Goal: Information Seeking & Learning: Learn about a topic

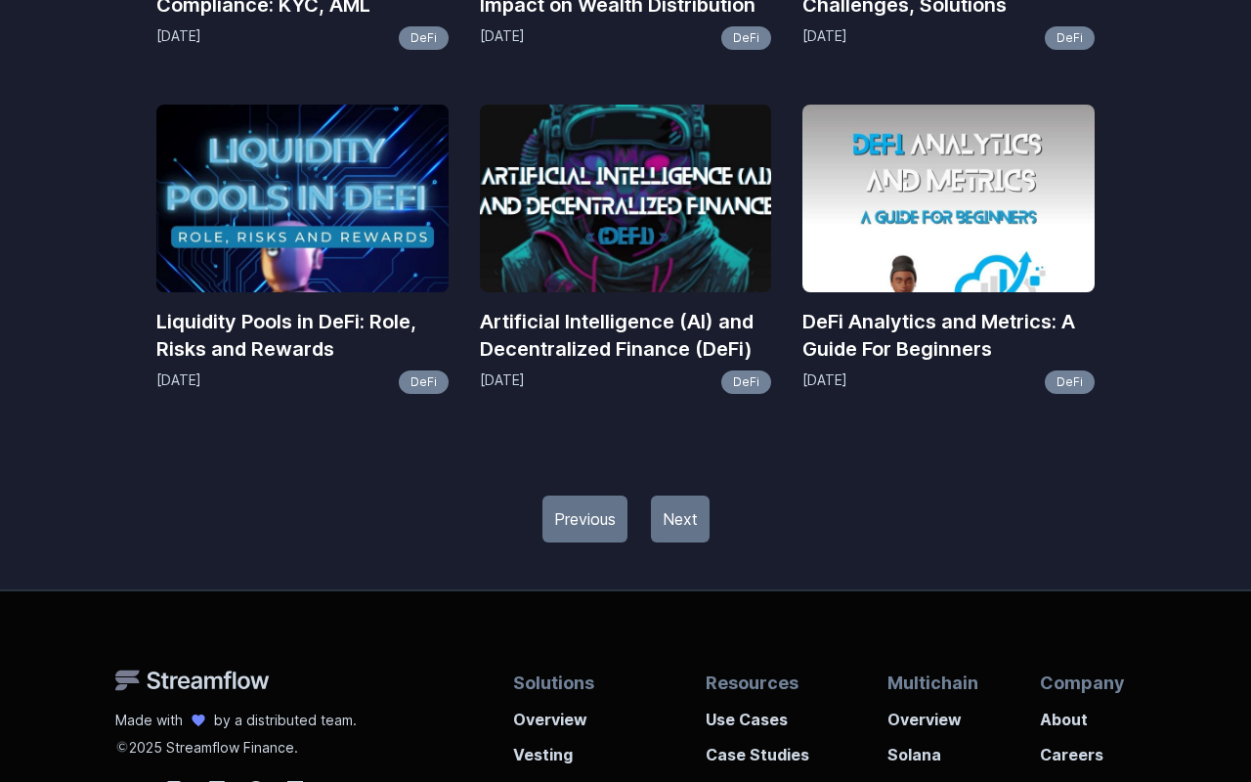
scroll to position [2594, 0]
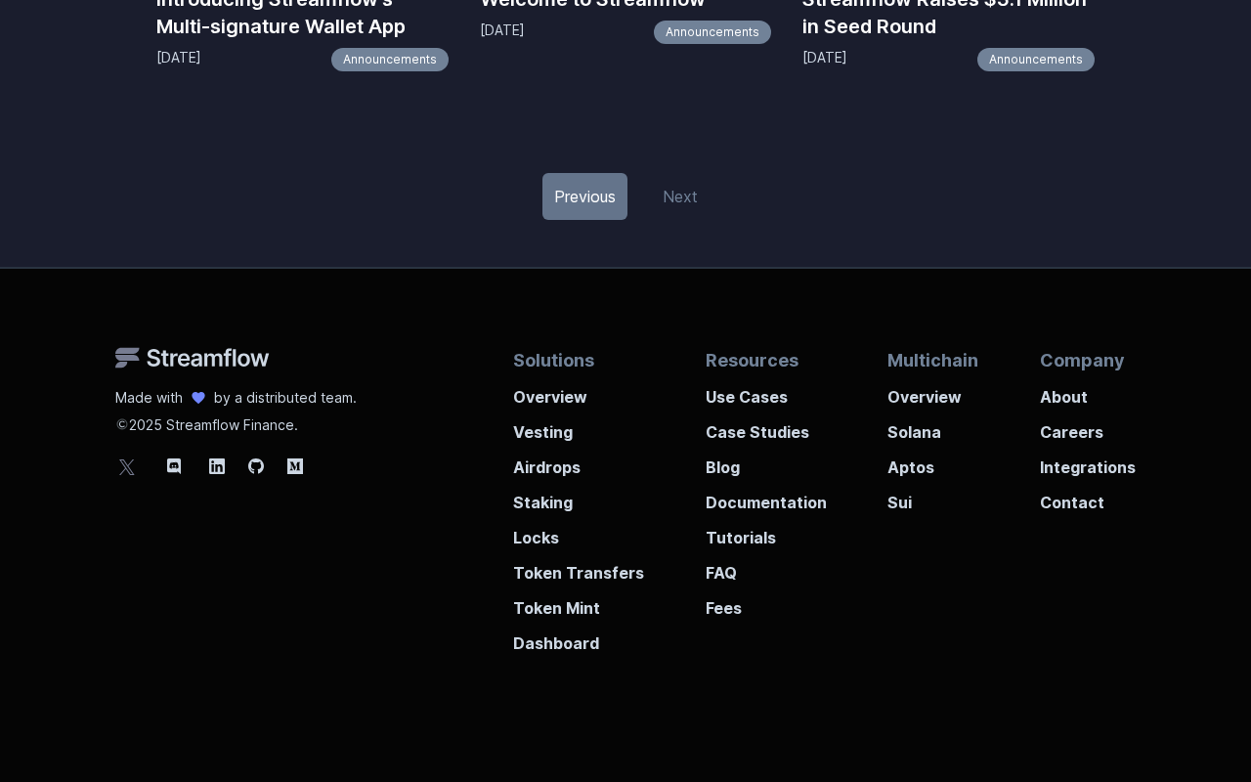
scroll to position [1531, 0]
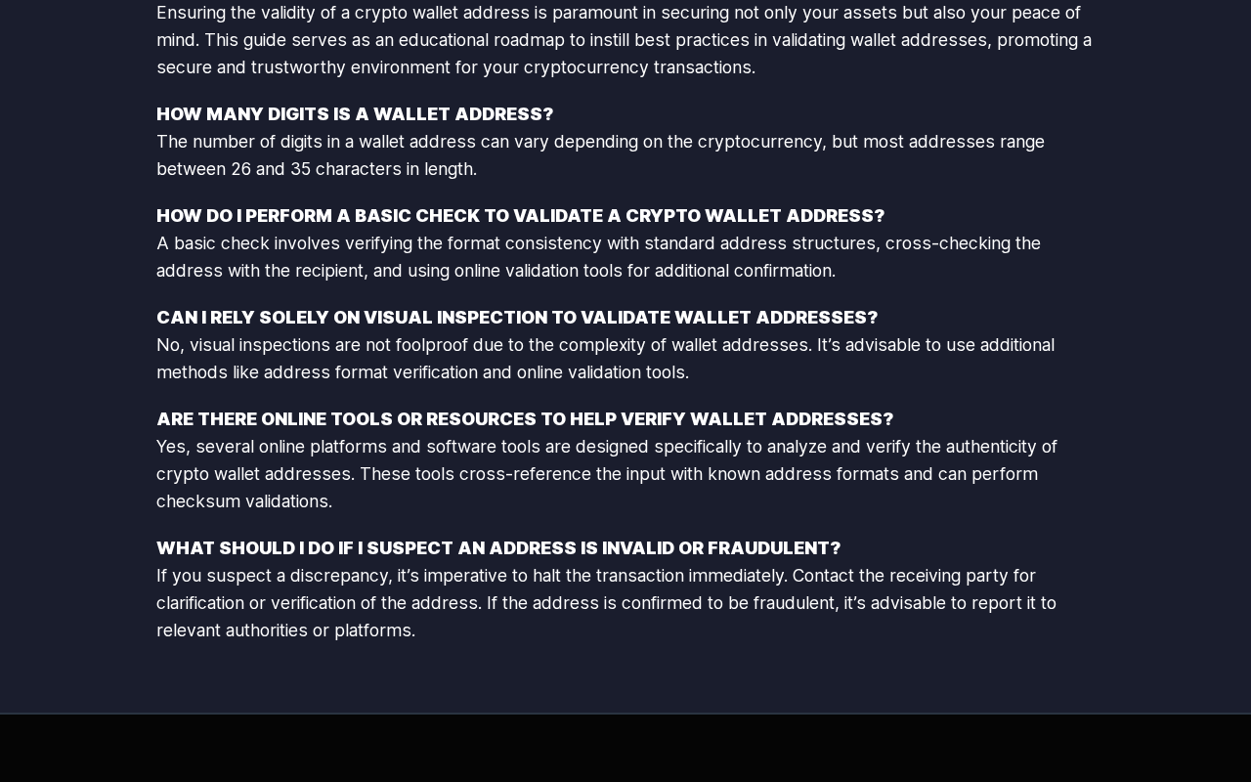
scroll to position [2276, 0]
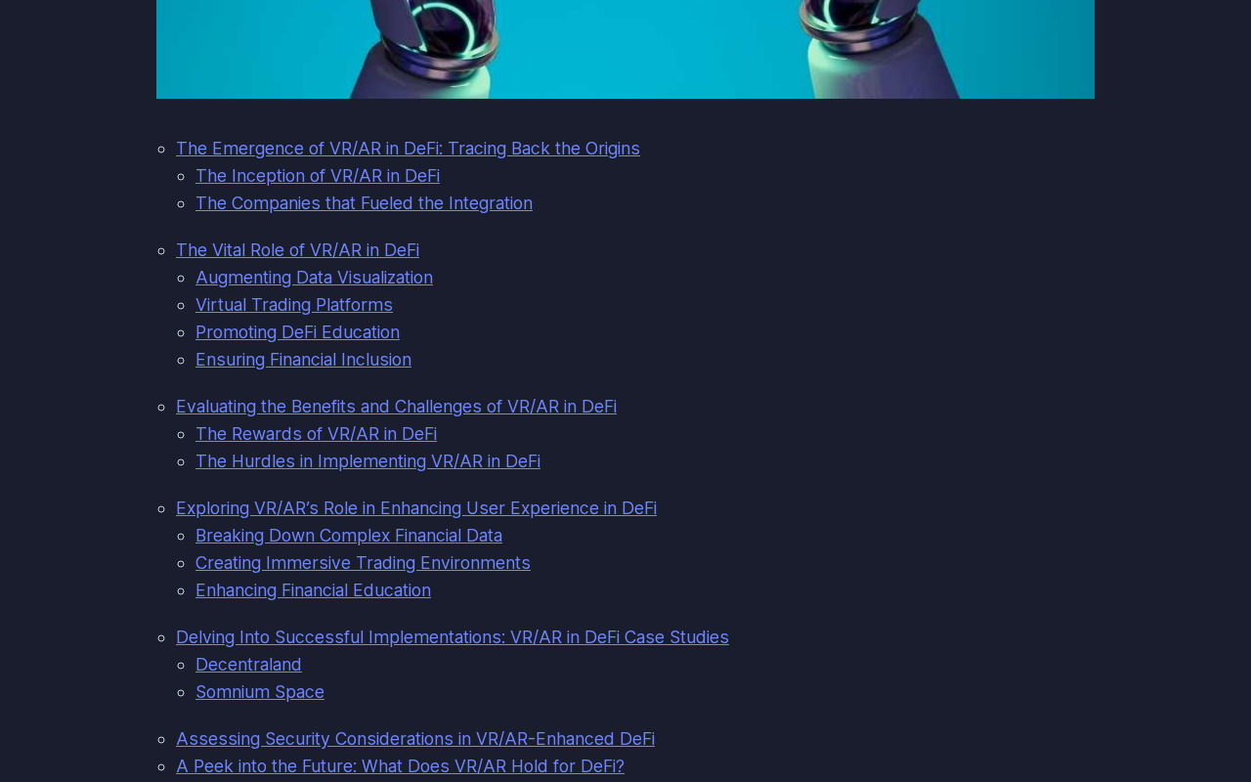
scroll to position [2223, 0]
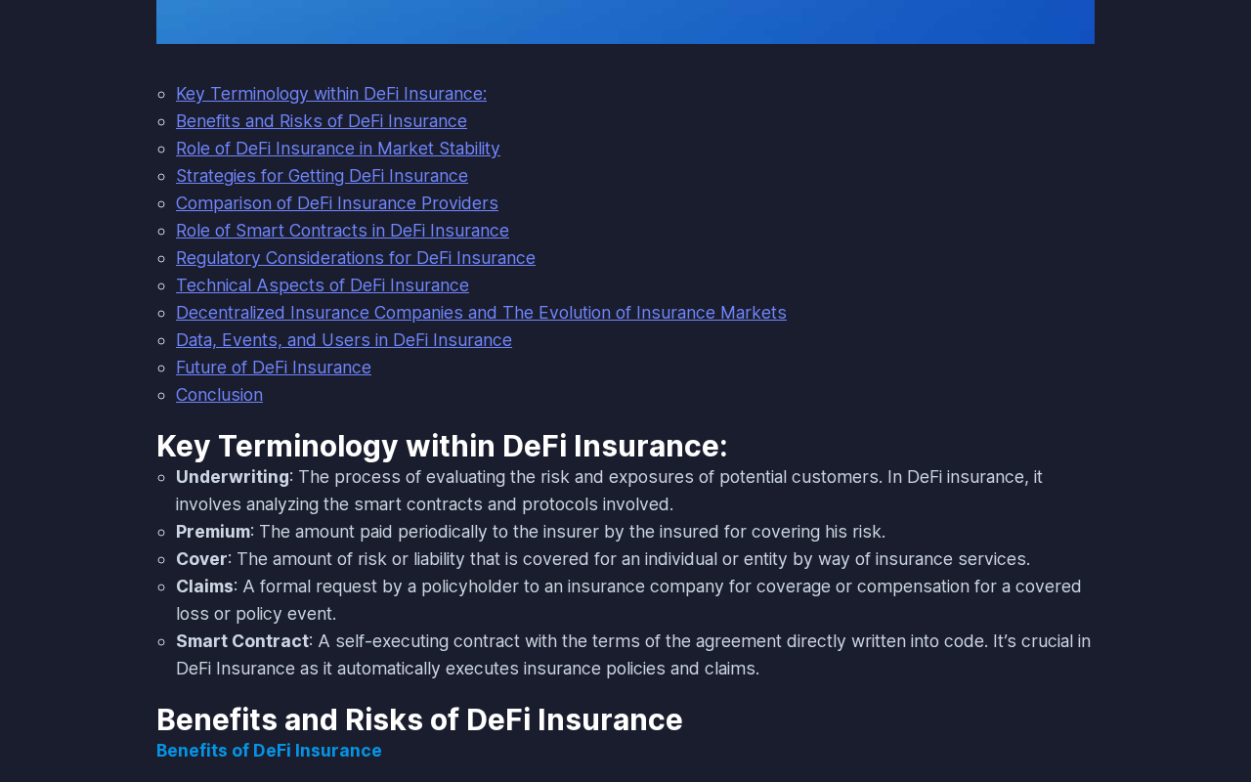
scroll to position [2223, 0]
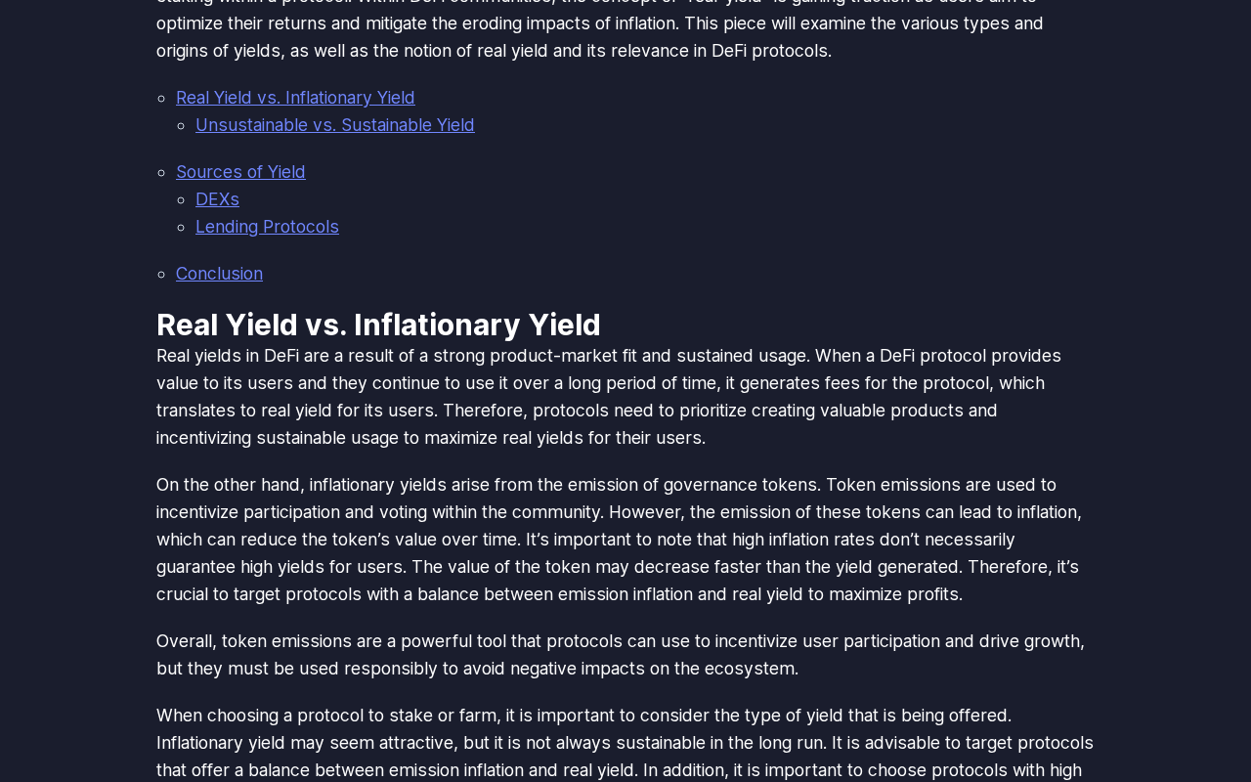
scroll to position [2223, 0]
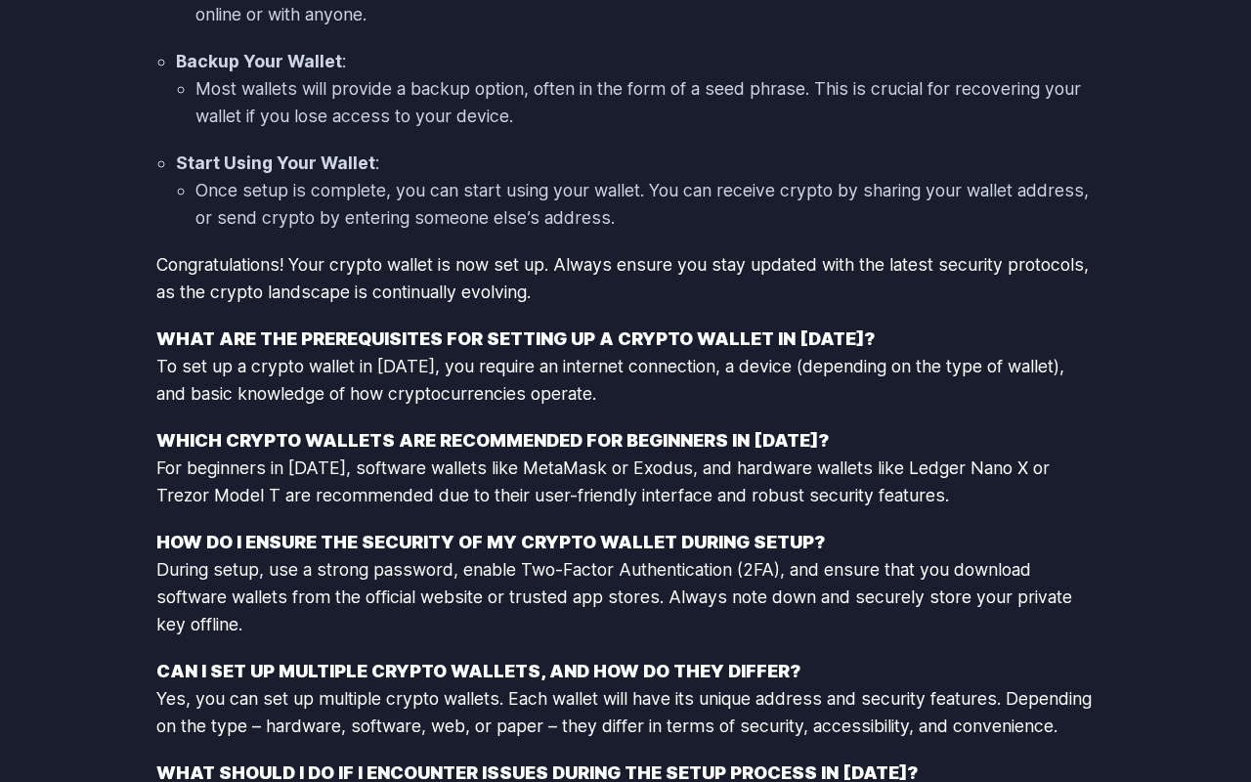
scroll to position [2455, 0]
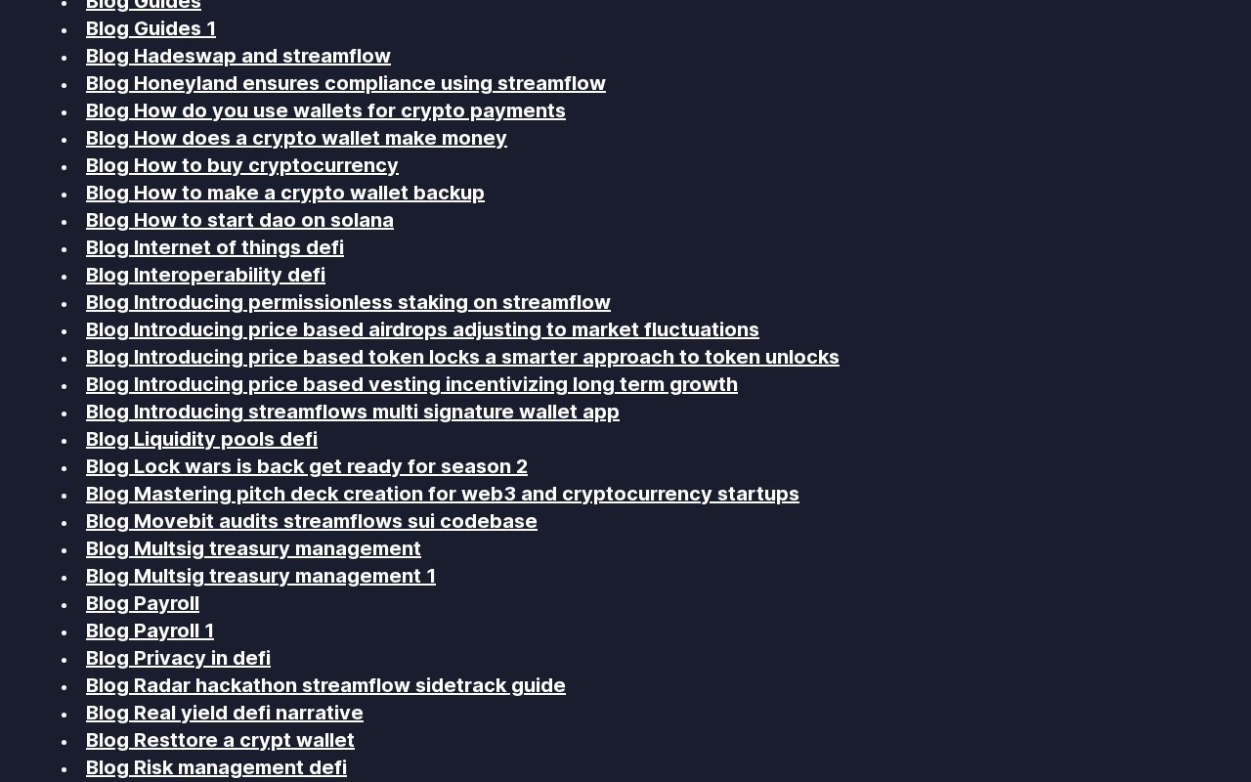
scroll to position [2964, 0]
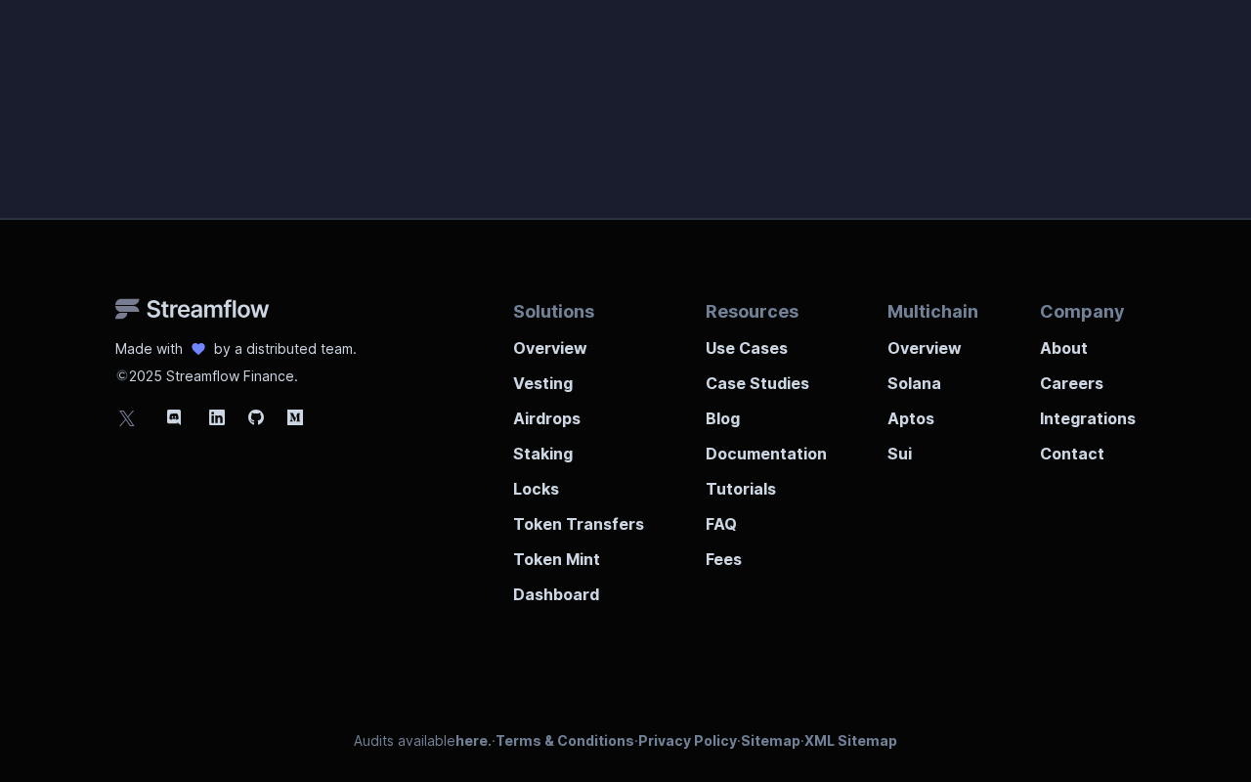
scroll to position [643, 0]
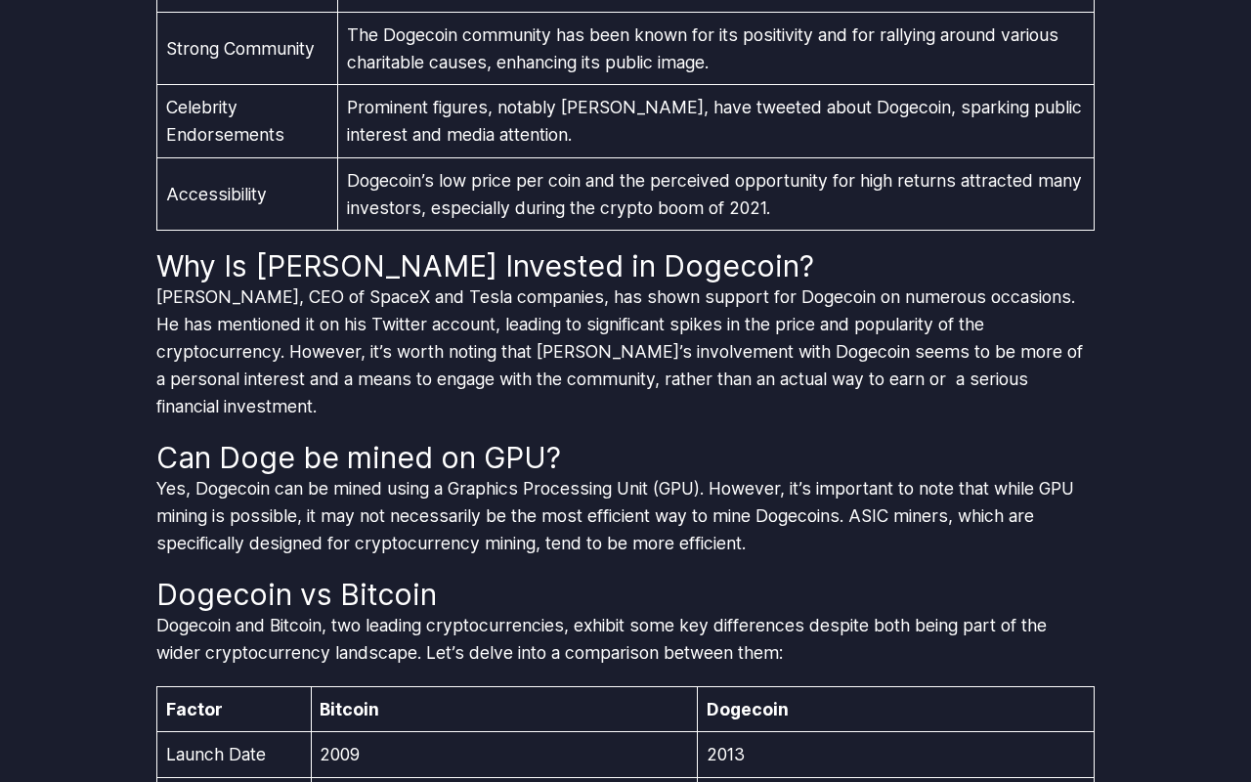
scroll to position [2964, 0]
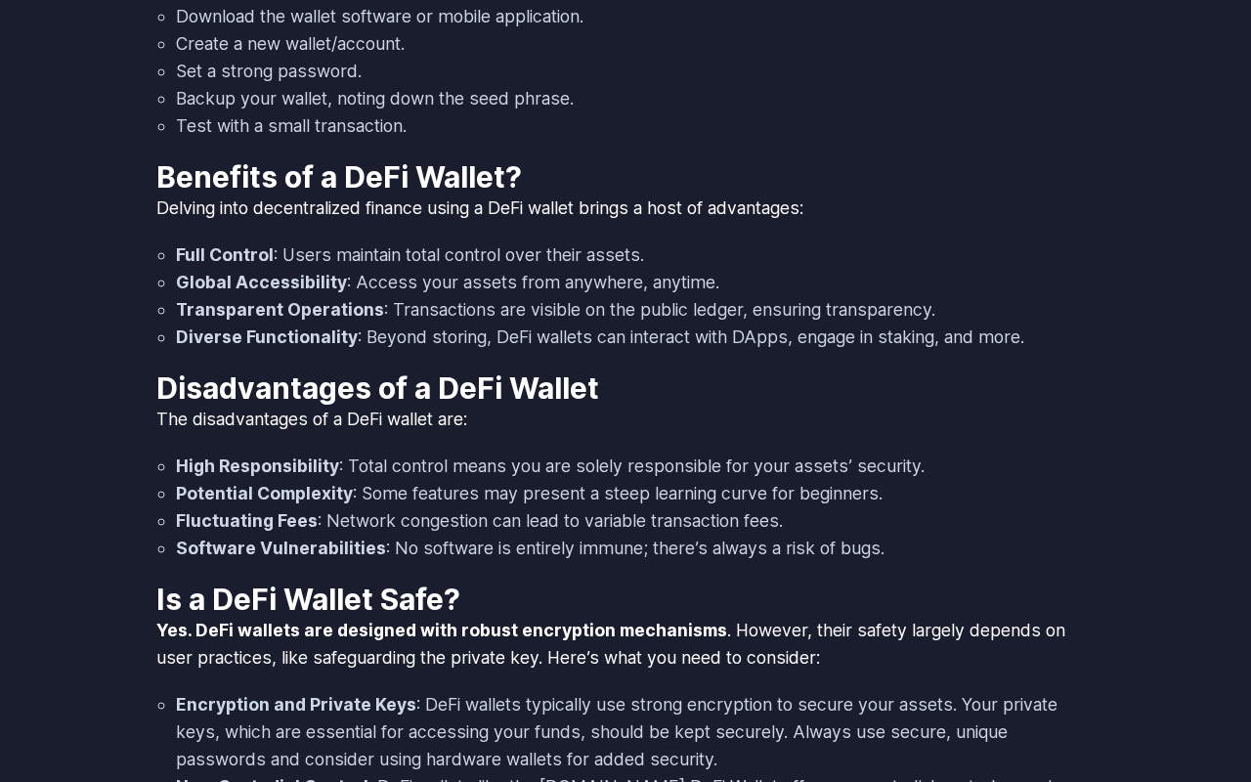
scroll to position [2964, 0]
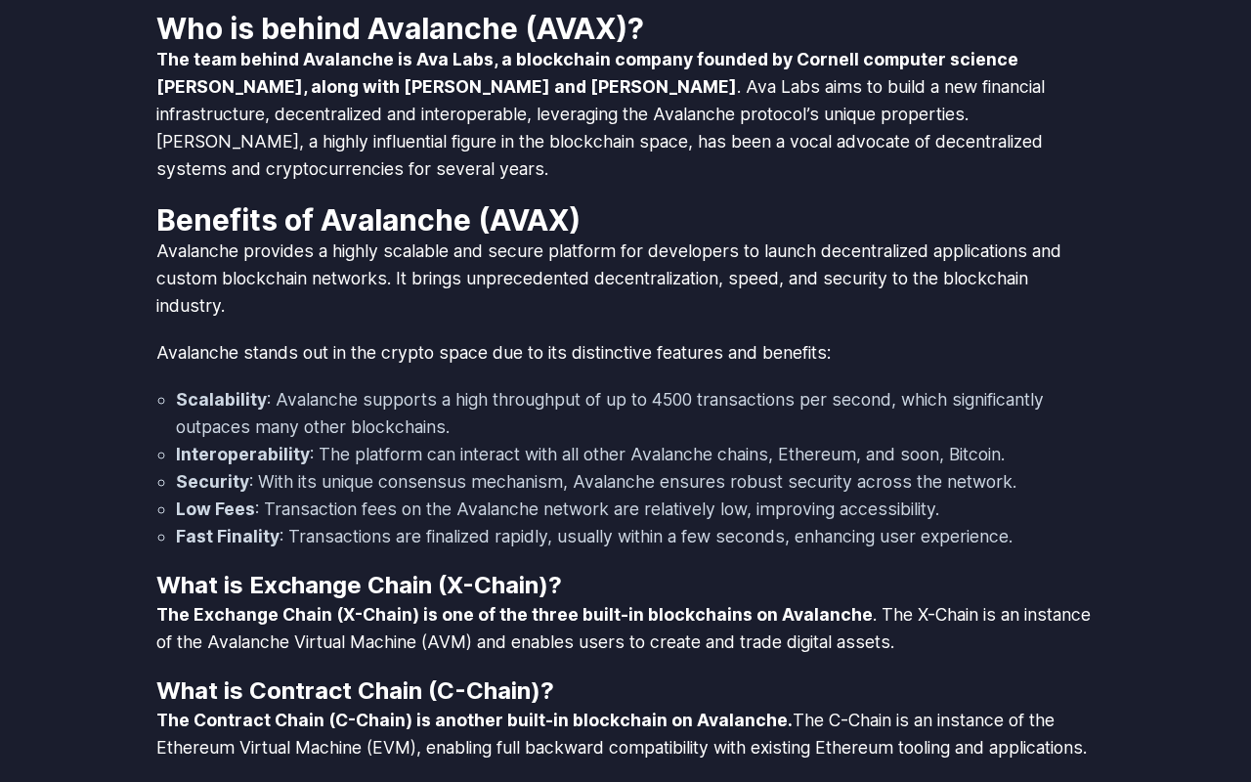
scroll to position [2964, 0]
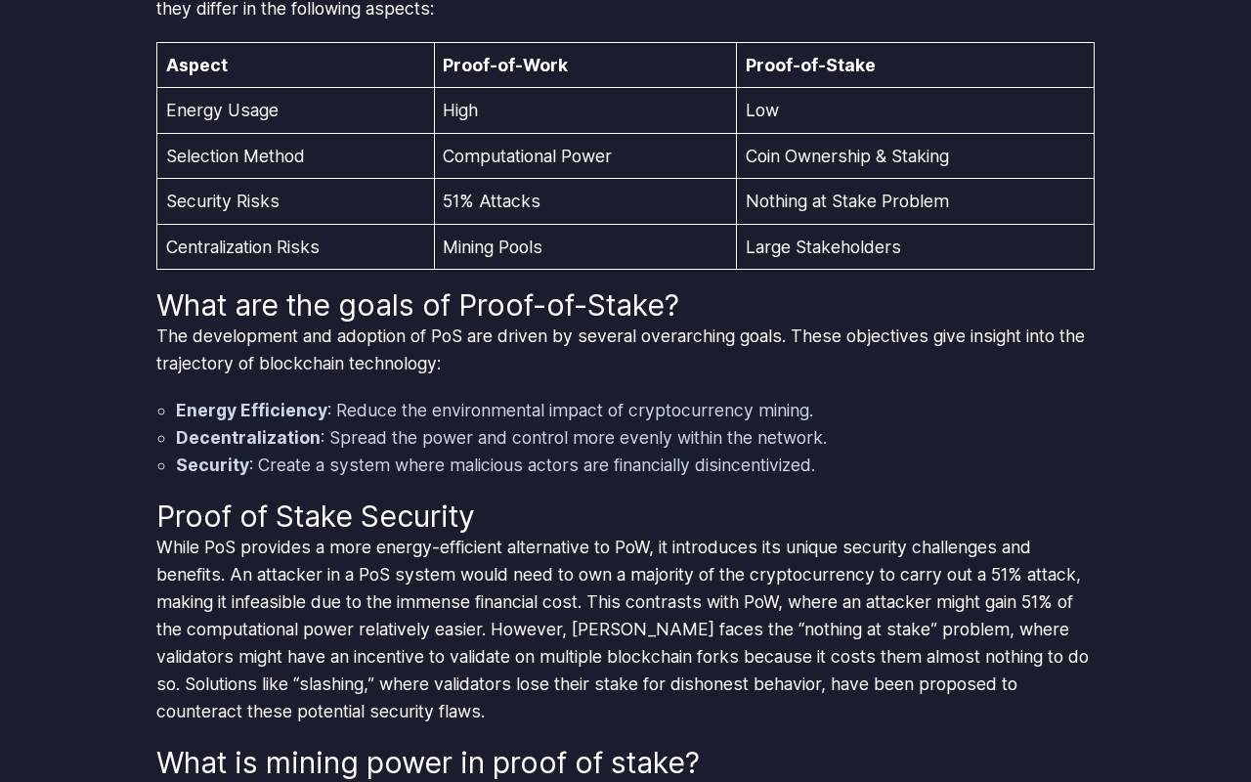
scroll to position [2964, 0]
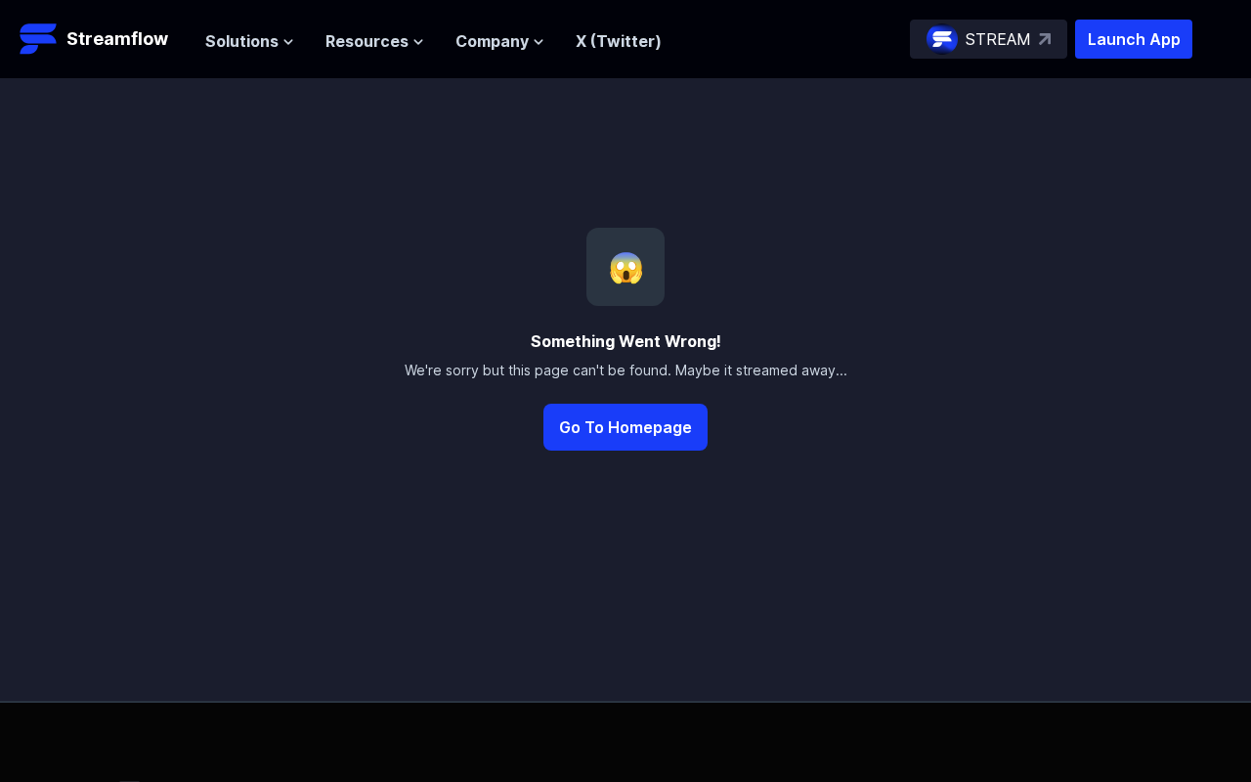
scroll to position [483, 0]
